Goal: Information Seeking & Learning: Learn about a topic

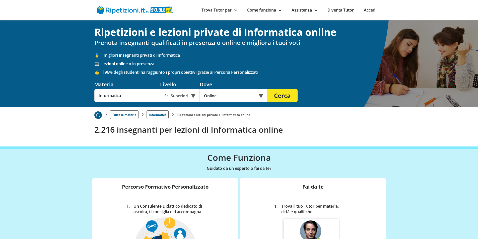
click at [194, 95] on div "Es. Superiori" at bounding box center [180, 96] width 40 height 14
click at [176, 137] on div "Extra" at bounding box center [180, 138] width 35 height 10
click at [223, 96] on div "Online" at bounding box center [234, 96] width 68 height 14
click at [222, 105] on div "In presenza" at bounding box center [233, 107] width 63 height 10
click at [237, 98] on input "text" at bounding box center [230, 96] width 61 height 14
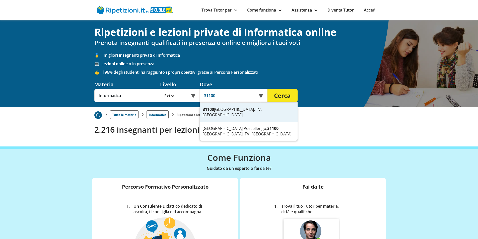
click at [238, 111] on div "31100 Treviso, TV, Italia" at bounding box center [249, 112] width 98 height 19
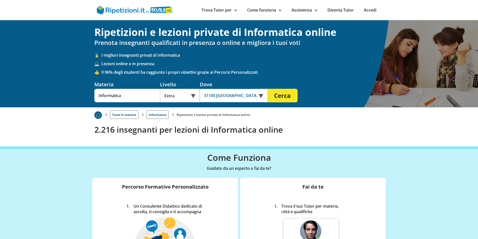
type input "31100 Treviso, TV, Italia"
click at [286, 96] on button "Cerca" at bounding box center [283, 96] width 30 height 14
click at [193, 96] on div "Es. Superiori" at bounding box center [180, 96] width 40 height 14
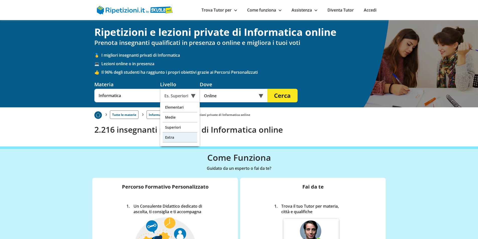
click at [170, 134] on div "Extra" at bounding box center [180, 138] width 35 height 10
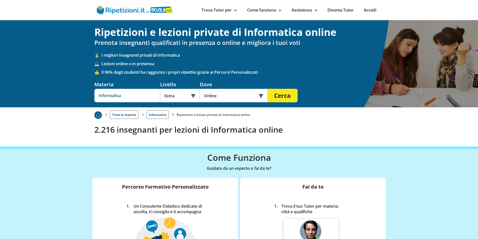
click at [135, 97] on input "Informatica" at bounding box center [127, 96] width 66 height 14
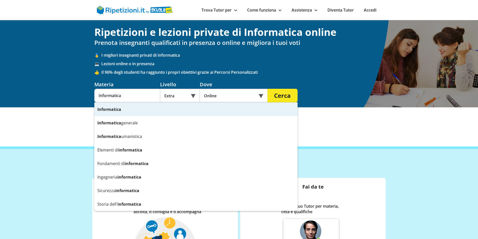
click at [224, 93] on div "Online" at bounding box center [234, 96] width 68 height 14
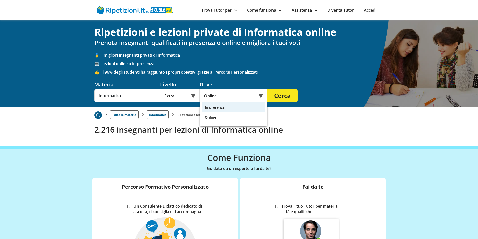
click at [220, 104] on div "In presenza" at bounding box center [233, 107] width 63 height 10
click at [244, 96] on input "text" at bounding box center [230, 96] width 61 height 14
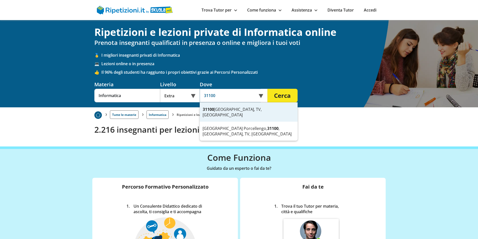
click at [240, 107] on div "31100 Treviso, TV, Italia" at bounding box center [249, 112] width 98 height 19
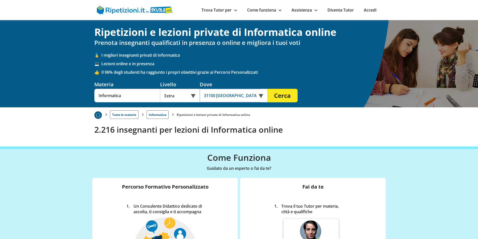
type input "31100 Treviso, TV, Italia"
click at [285, 94] on button "Cerca" at bounding box center [283, 96] width 30 height 14
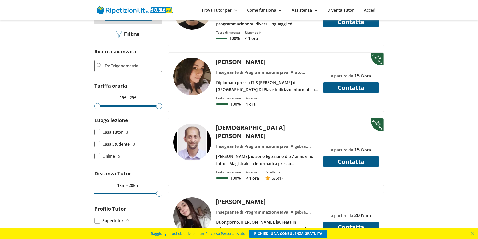
scroll to position [151, 0]
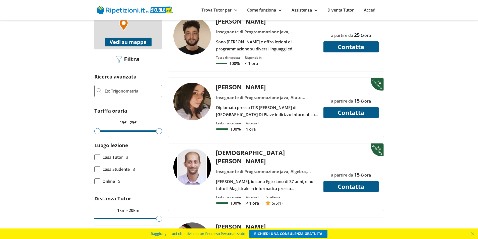
click at [236, 88] on div "Alessia D." at bounding box center [267, 87] width 106 height 8
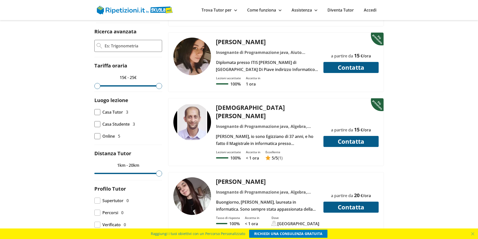
scroll to position [226, 0]
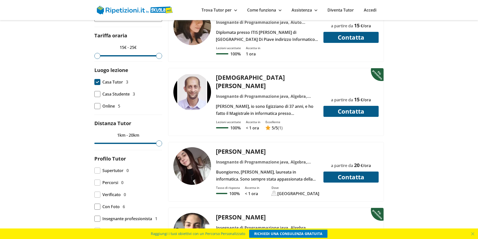
click at [97, 82] on span at bounding box center [97, 82] width 6 height 6
click at [94, 82] on input "Casa Tutor 3" at bounding box center [94, 82] width 0 height 0
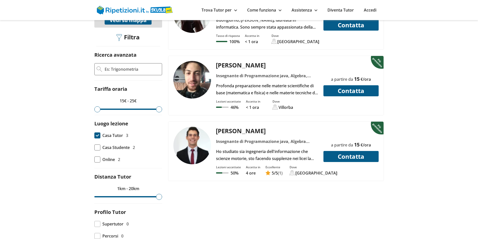
scroll to position [176, 0]
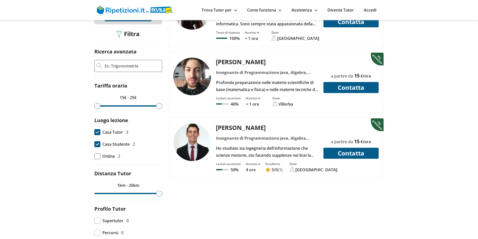
click at [97, 145] on span at bounding box center [97, 144] width 6 height 6
click at [94, 144] on input "Casa Studente 2" at bounding box center [94, 144] width 0 height 0
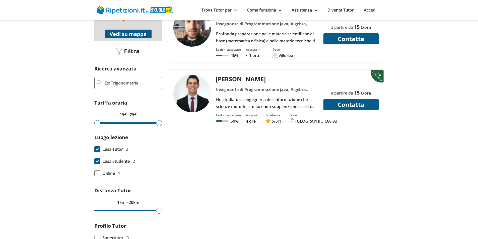
scroll to position [151, 0]
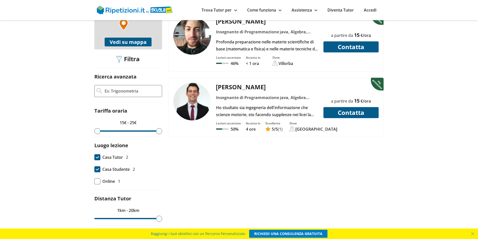
click at [232, 87] on div "[PERSON_NAME]" at bounding box center [267, 87] width 106 height 8
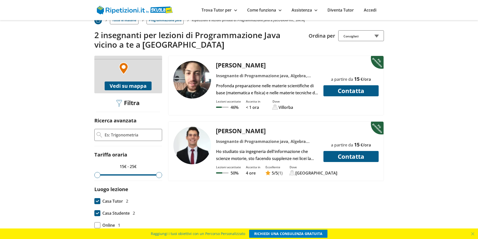
scroll to position [100, 0]
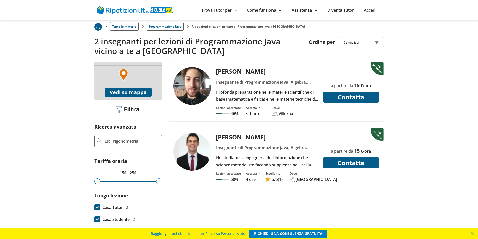
click at [95, 220] on span at bounding box center [97, 220] width 6 height 6
click at [94, 220] on input "Casa Studente 2" at bounding box center [94, 220] width 0 height 0
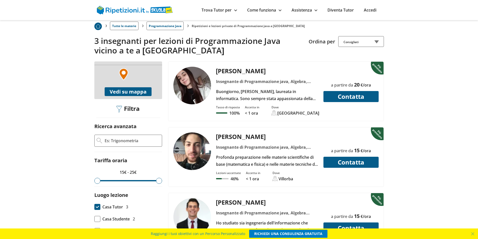
scroll to position [100, 0]
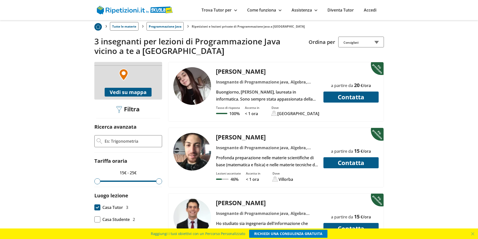
click at [256, 80] on div at bounding box center [267, 82] width 106 height 7
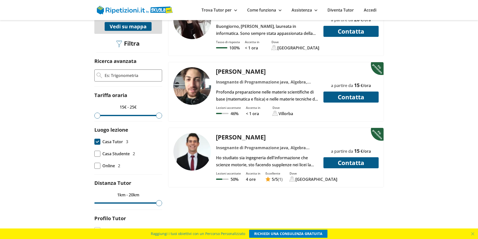
scroll to position [176, 0]
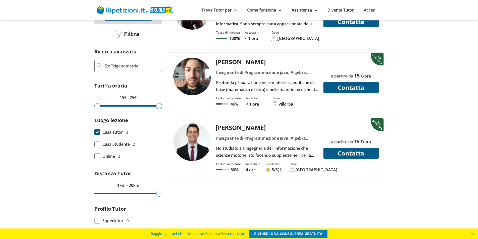
click at [97, 133] on span at bounding box center [97, 132] width 6 height 6
click at [94, 132] on input "Casa Tutor 3" at bounding box center [94, 132] width 0 height 0
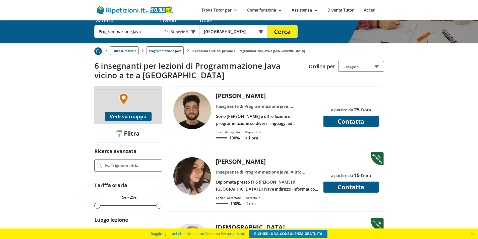
scroll to position [75, 0]
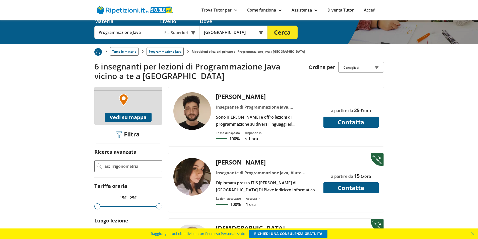
click at [234, 95] on div "[PERSON_NAME]" at bounding box center [267, 96] width 106 height 8
